Goal: Task Accomplishment & Management: Check status

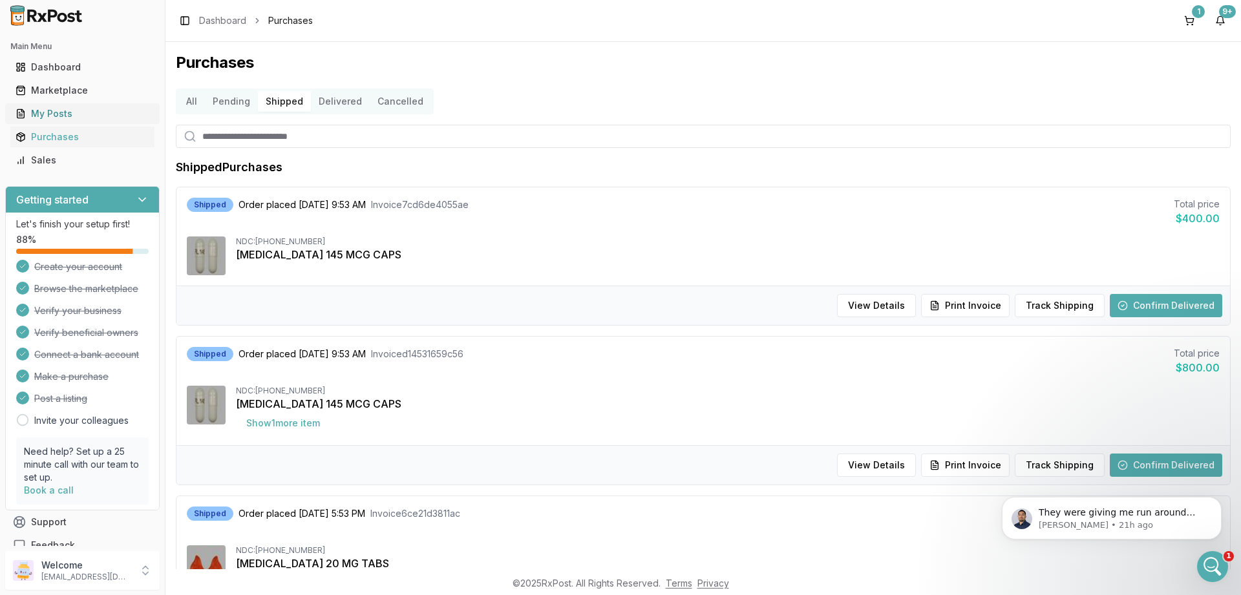
scroll to position [300, 0]
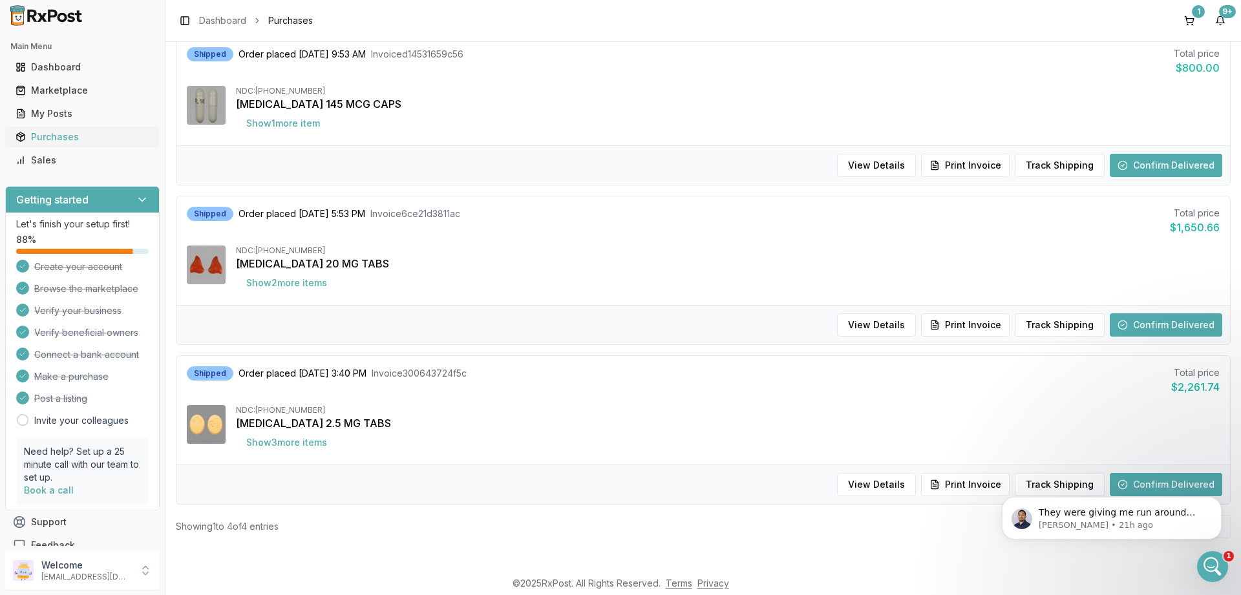
click at [43, 132] on div "Purchases" at bounding box center [83, 137] width 134 height 13
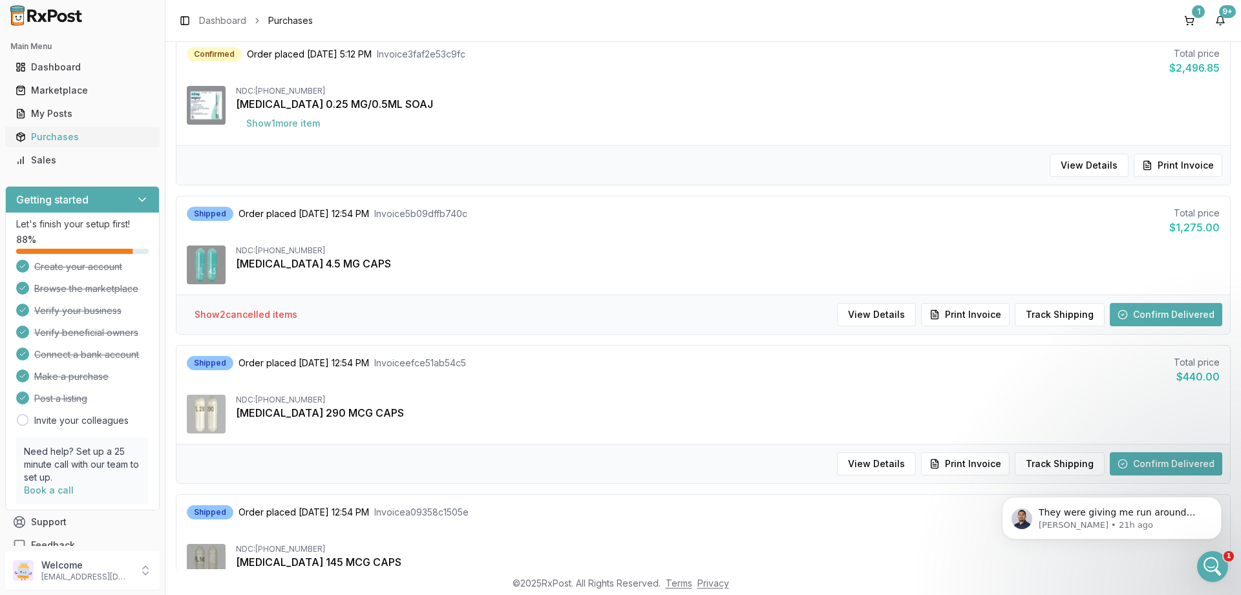
scroll to position [47, 0]
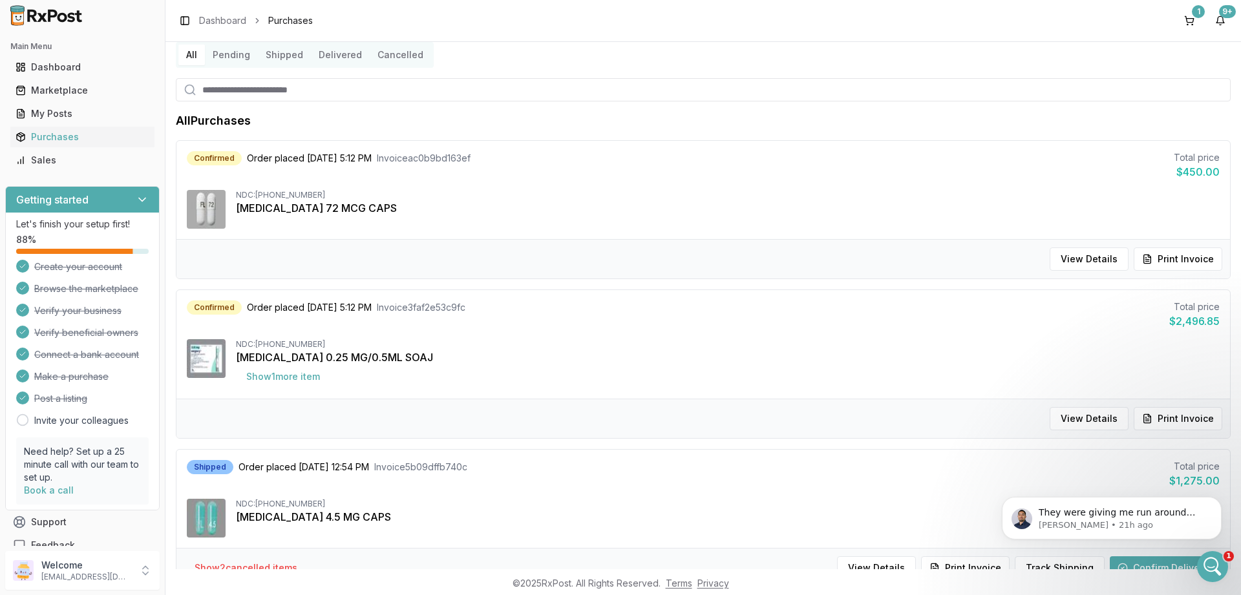
click at [318, 54] on button "Delivered" at bounding box center [340, 55] width 59 height 21
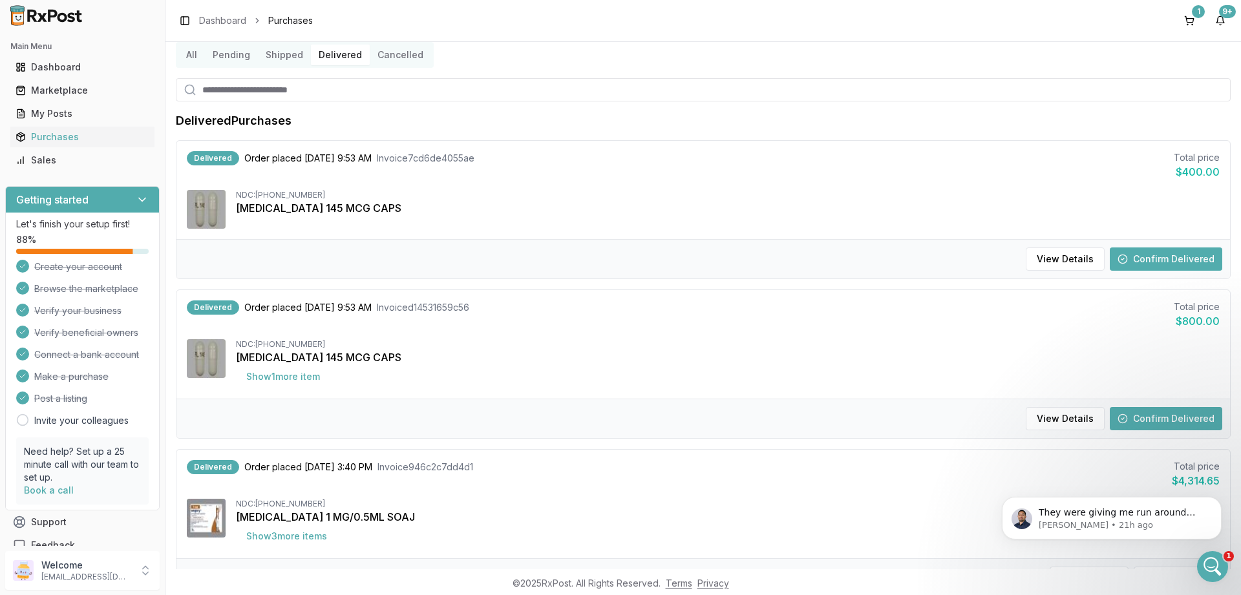
click at [1151, 262] on button "Confirm Delivered" at bounding box center [1165, 258] width 112 height 23
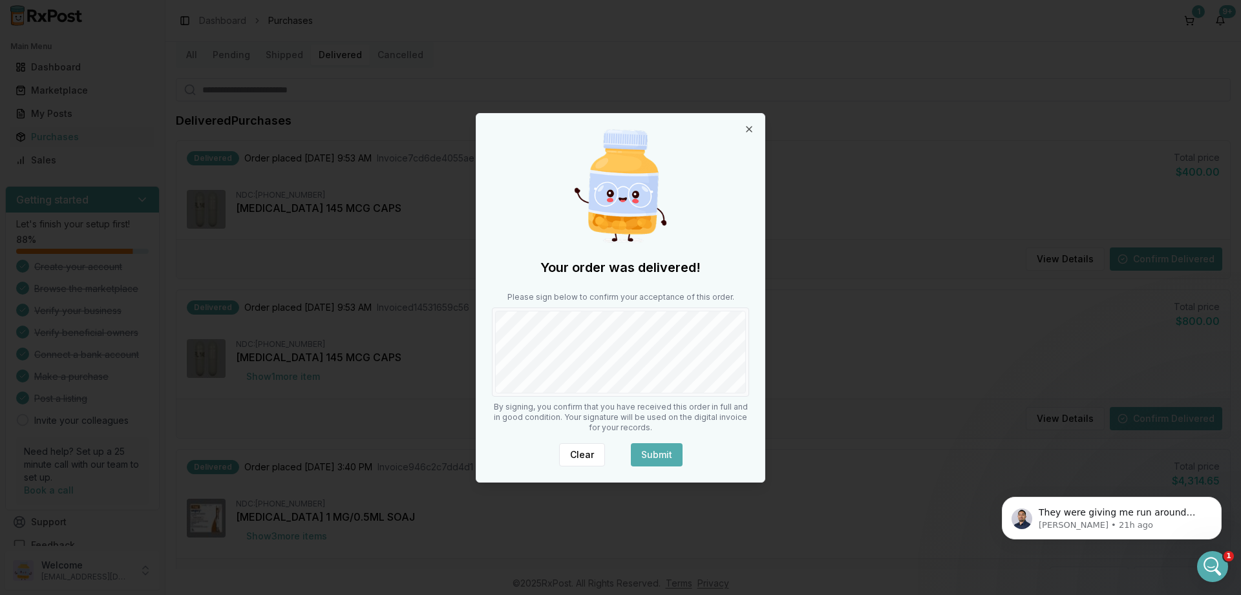
click at [650, 457] on button "Submit" at bounding box center [657, 454] width 52 height 23
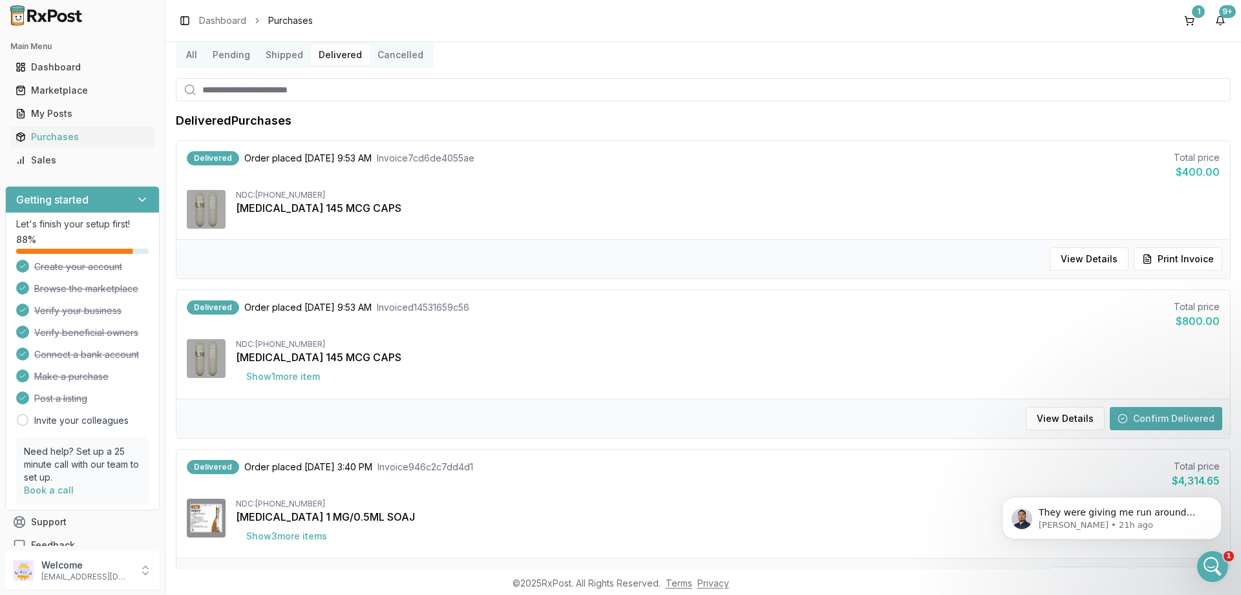
click at [1212, 416] on button "Confirm Delivered" at bounding box center [1165, 418] width 112 height 23
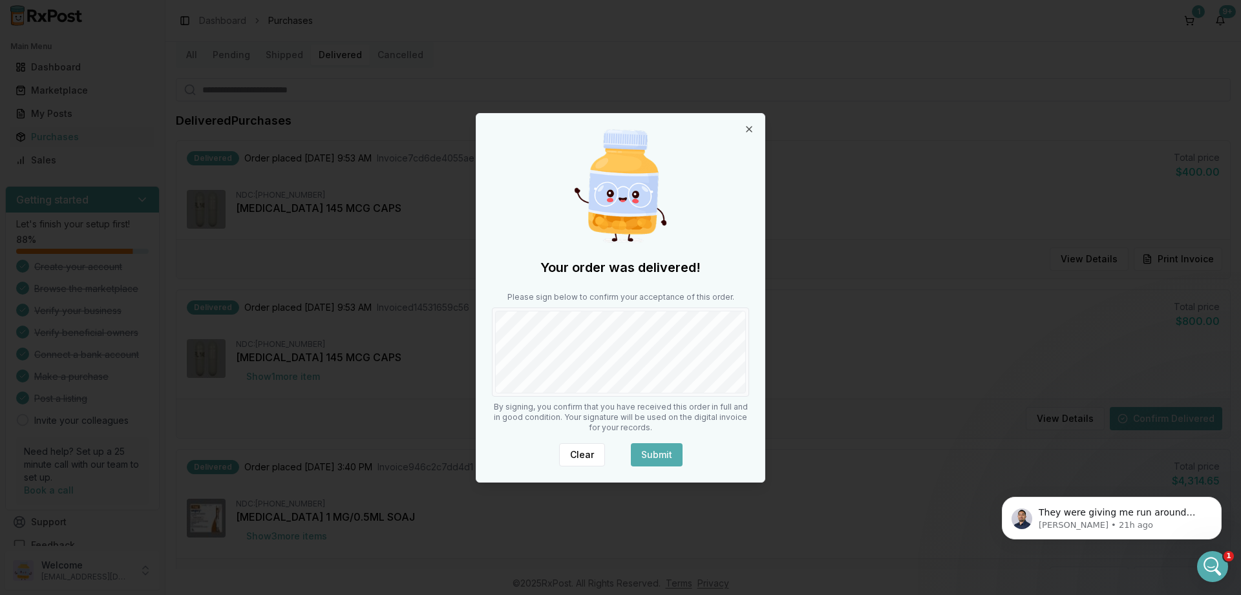
click at [655, 450] on button "Submit" at bounding box center [657, 454] width 52 height 23
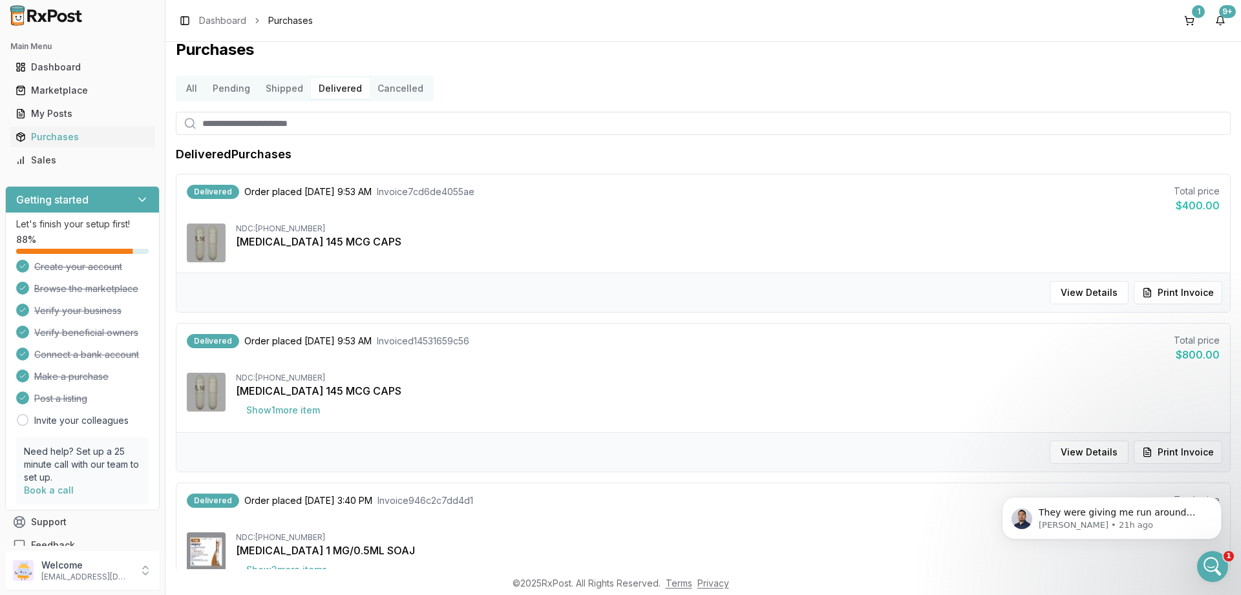
scroll to position [0, 0]
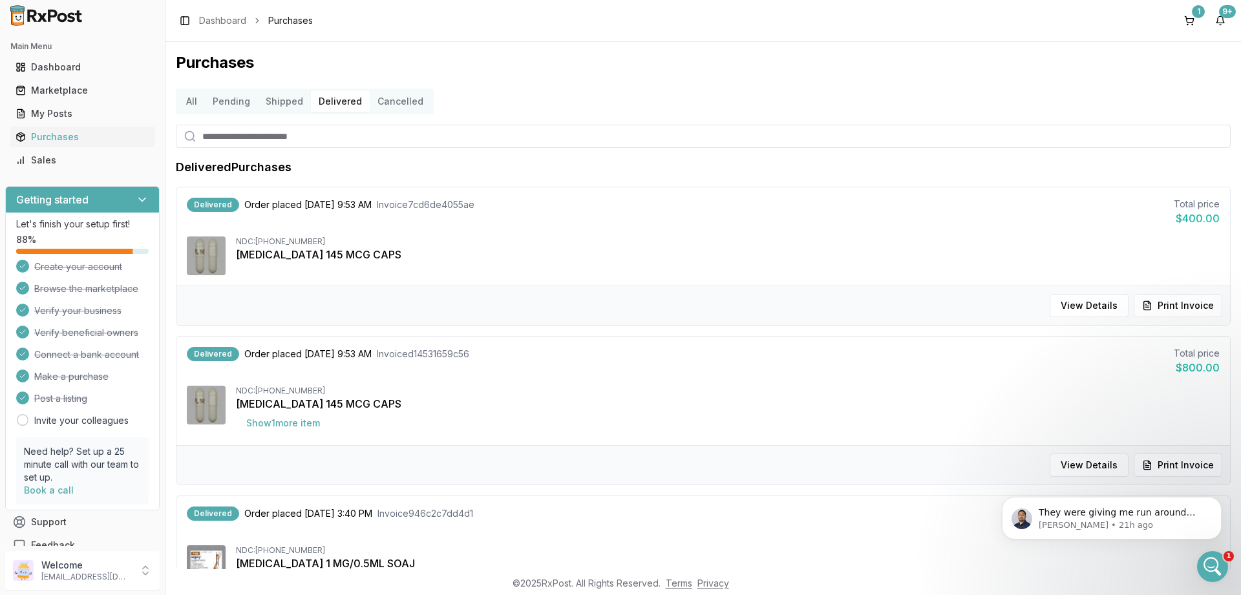
click at [278, 97] on button "Shipped" at bounding box center [284, 101] width 53 height 21
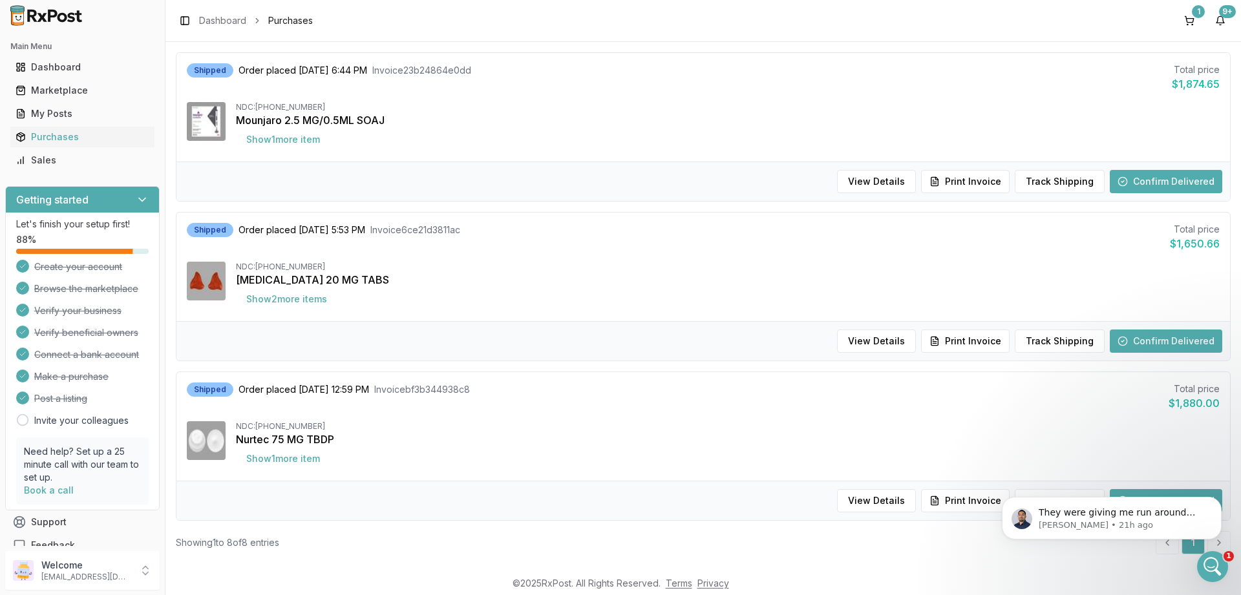
scroll to position [897, 0]
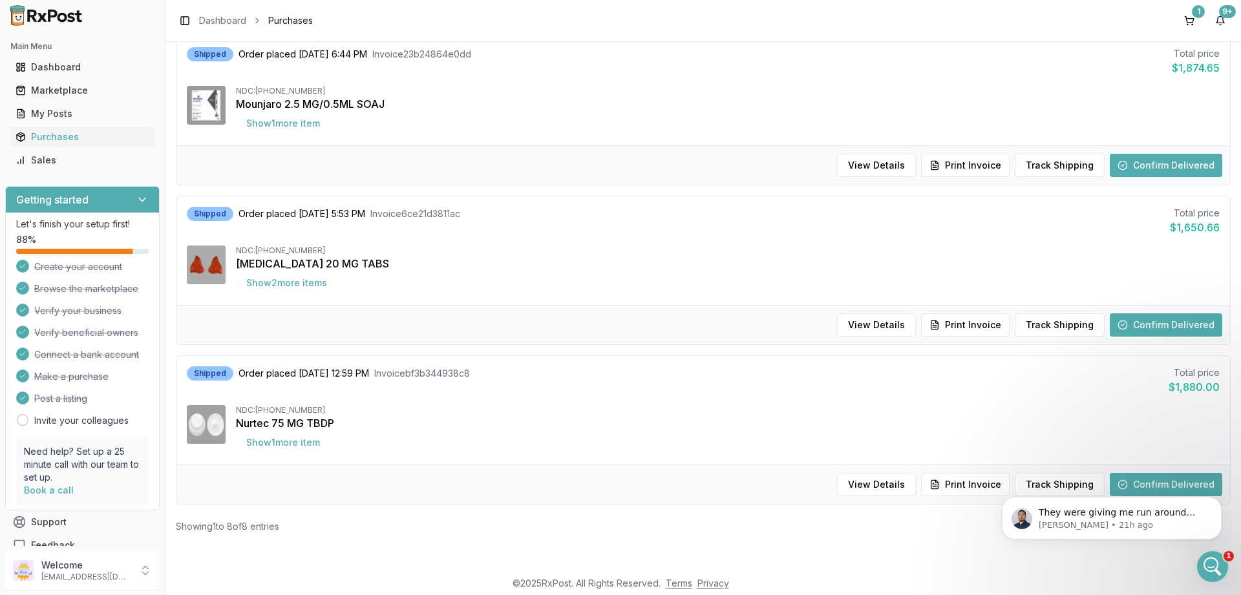
click at [1135, 475] on html "They were giving me run around [DATE]. I've been bugging everyday [PERSON_NAME]…" at bounding box center [1111, 472] width 258 height 5
click at [1168, 475] on html "They were giving me run around [DATE]. I've been bugging everyday [PERSON_NAME]…" at bounding box center [1111, 472] width 258 height 5
click at [788, 384] on div "Shipped Order placed [DATE] 12:59 PM Invoice bf3b344938c8 Total price $1,880.00" at bounding box center [703, 380] width 1033 height 28
click at [1218, 501] on icon "Dismiss notification" at bounding box center [1217, 500] width 7 height 7
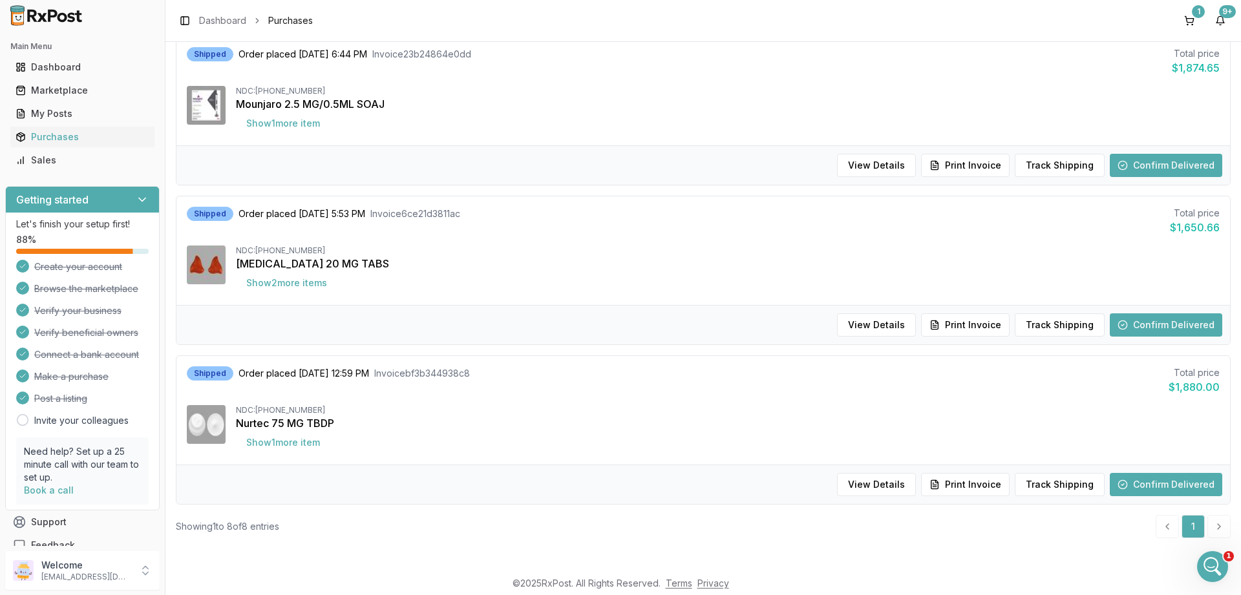
click at [1193, 486] on button "Confirm Delivered" at bounding box center [1165, 484] width 112 height 23
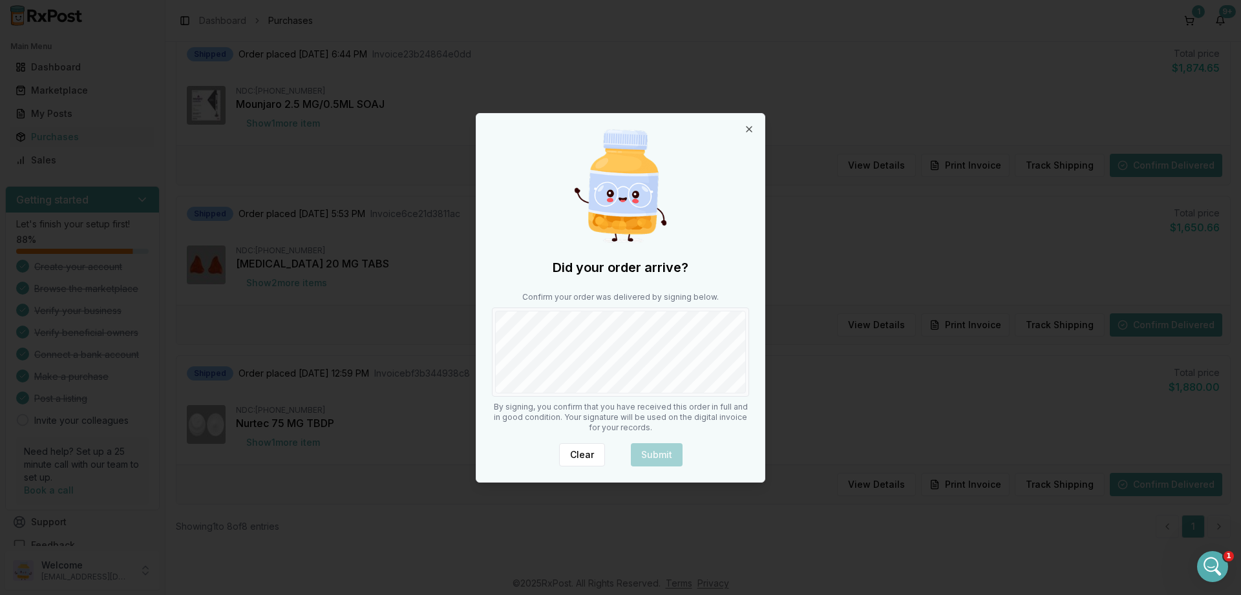
click at [609, 333] on div at bounding box center [620, 352] width 257 height 89
click at [664, 462] on button "Submit" at bounding box center [657, 454] width 52 height 23
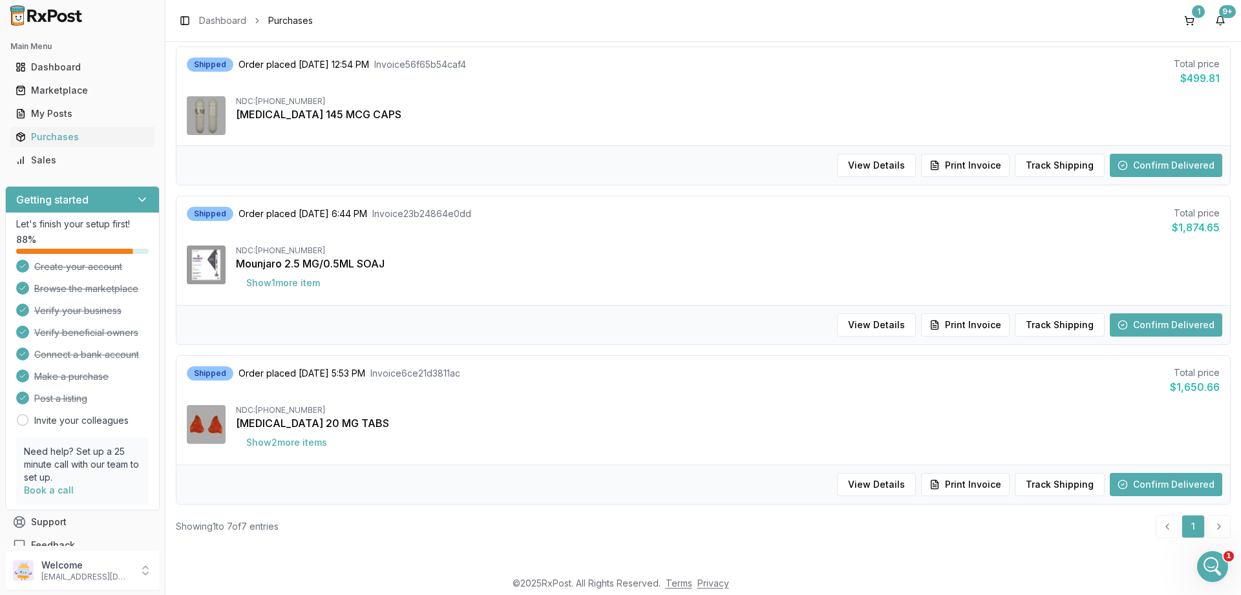
scroll to position [737, 0]
click at [1151, 320] on button "Confirm Delivered" at bounding box center [1165, 324] width 112 height 23
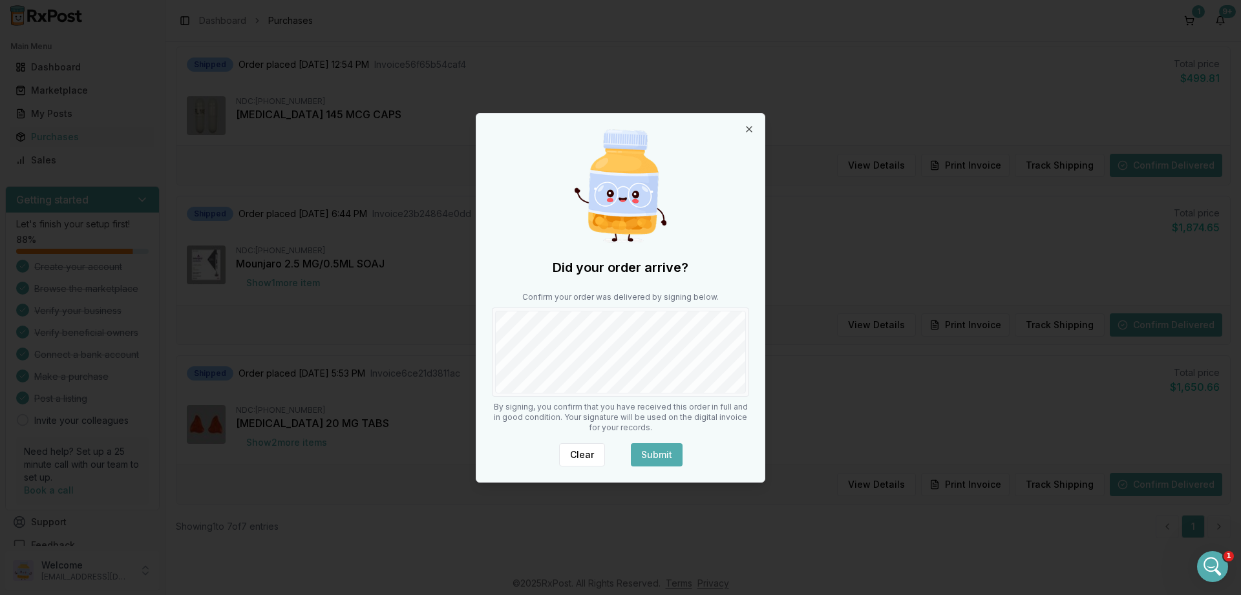
click at [667, 458] on button "Submit" at bounding box center [657, 454] width 52 height 23
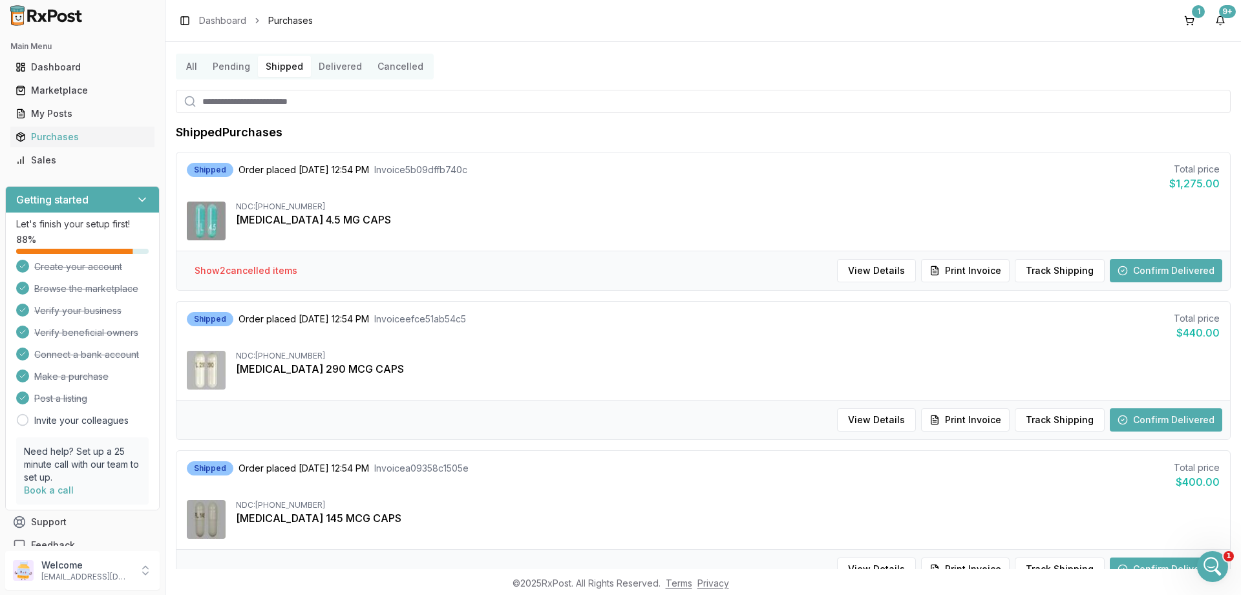
scroll to position [0, 0]
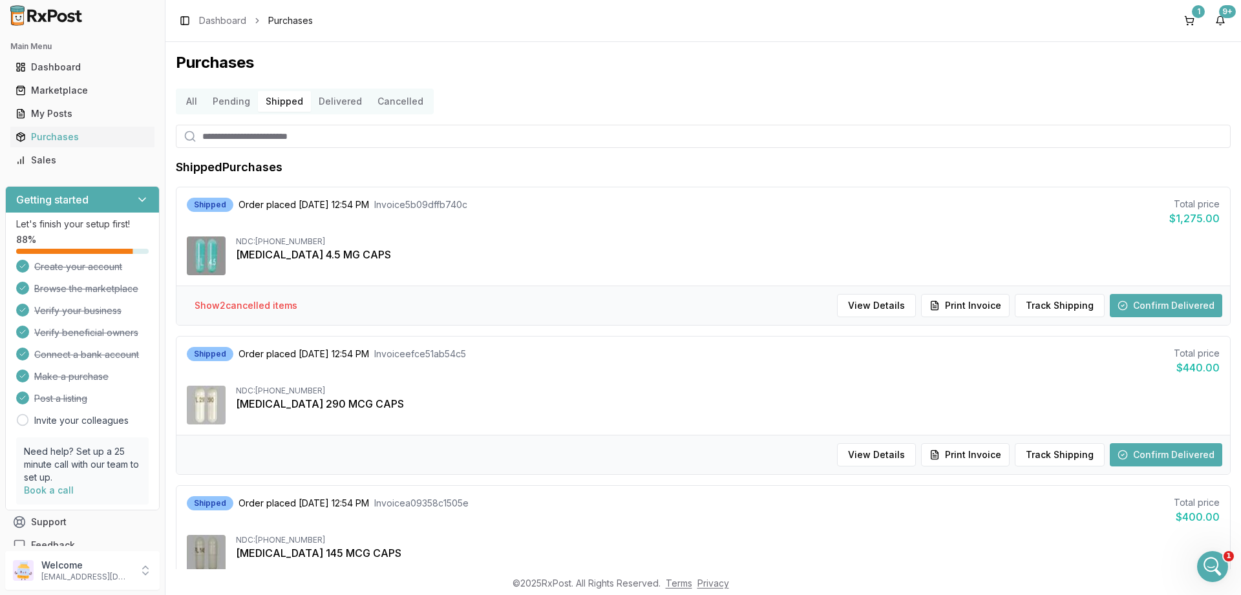
click at [345, 101] on button "Delivered" at bounding box center [340, 101] width 59 height 21
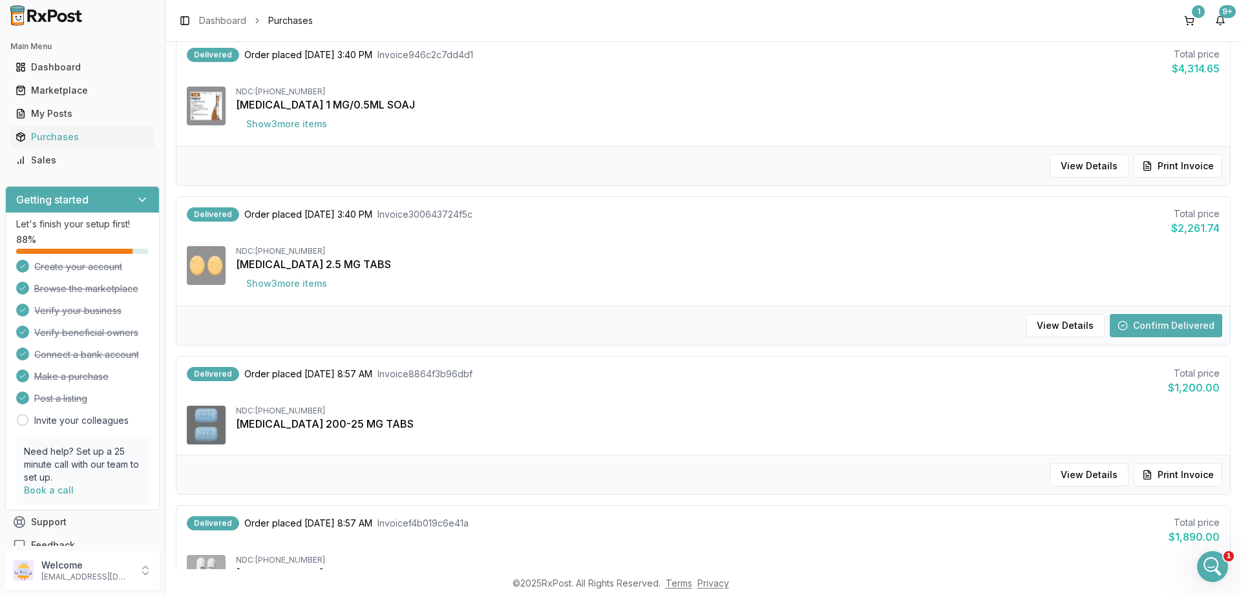
scroll to position [620, 0]
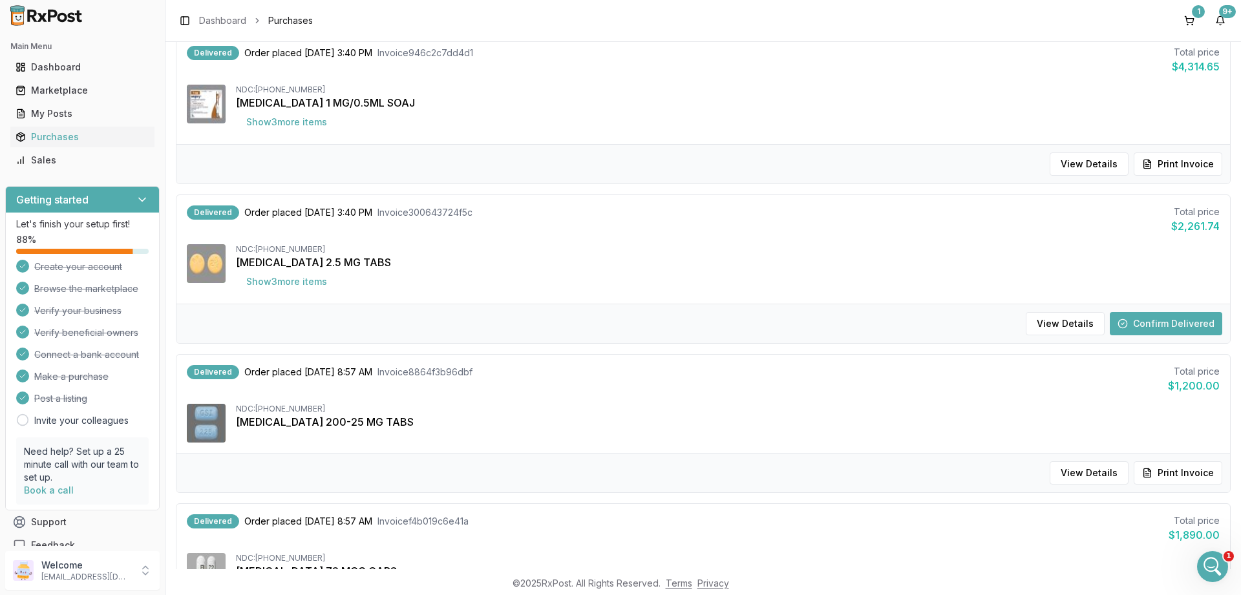
click at [1173, 320] on button "Confirm Delivered" at bounding box center [1165, 323] width 112 height 23
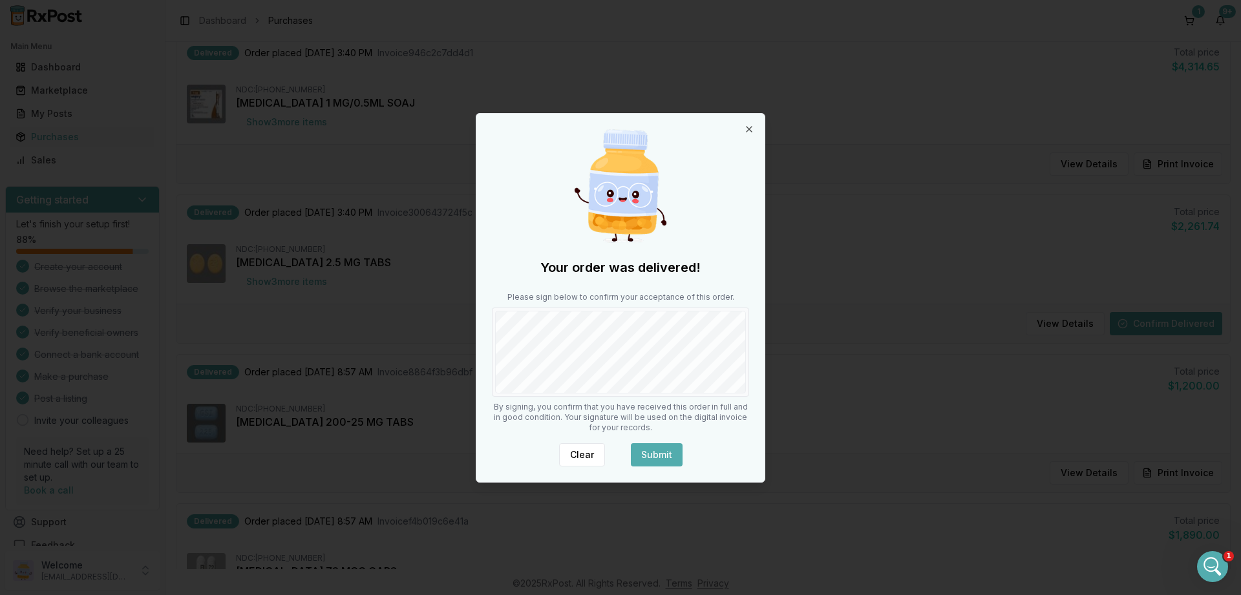
click at [682, 456] on div "Clear Submit" at bounding box center [620, 454] width 257 height 23
click at [677, 456] on button "Submit" at bounding box center [657, 454] width 52 height 23
